Goal: Obtain resource: Obtain resource

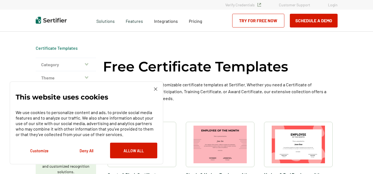
click at [157, 89] on div "This website uses cookies We use cookies to personalize content and ads, to pro…" at bounding box center [87, 122] width 154 height 83
click at [155, 89] on img at bounding box center [155, 88] width 3 height 3
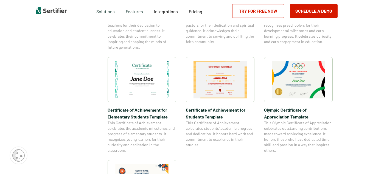
scroll to position [352, 0]
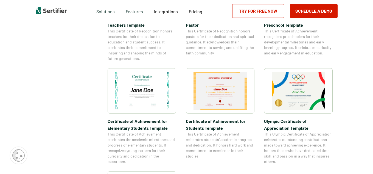
click at [227, 85] on img at bounding box center [220, 91] width 53 height 38
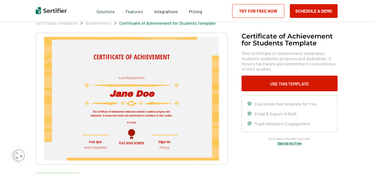
scroll to position [25, 0]
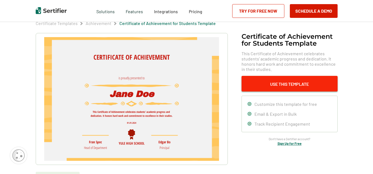
click at [302, 83] on button "Use This Template" at bounding box center [290, 84] width 96 height 16
